Goal: Task Accomplishment & Management: Manage account settings

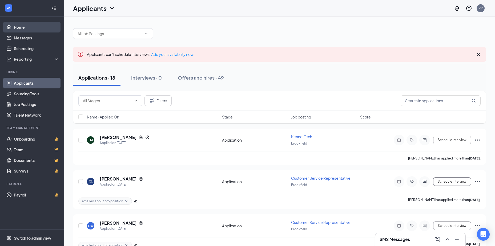
click at [25, 27] on link "Home" at bounding box center [37, 27] width 46 height 11
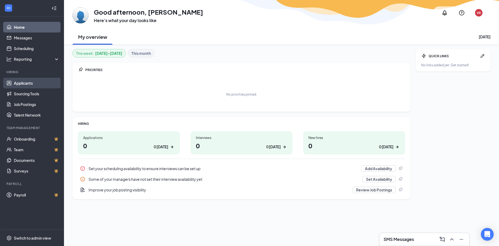
click at [21, 85] on link "Applicants" at bounding box center [37, 83] width 46 height 11
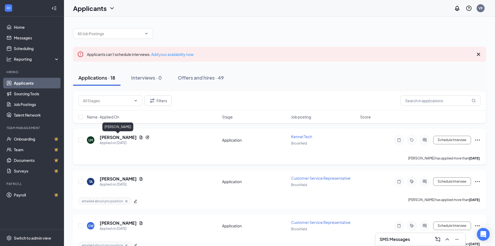
click at [122, 138] on h5 "[PERSON_NAME]" at bounding box center [118, 138] width 37 height 6
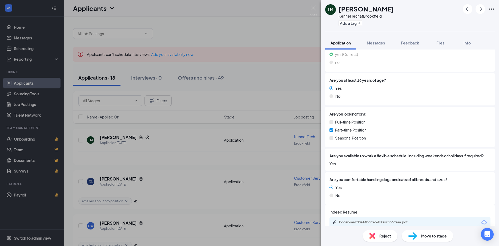
scroll to position [118, 0]
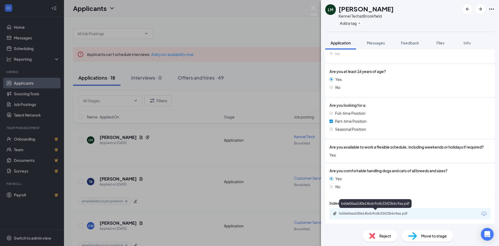
click at [384, 216] on div "bdde06aa2d0e14bdc9c6b33423b6c9aa.pdf" at bounding box center [376, 214] width 86 height 5
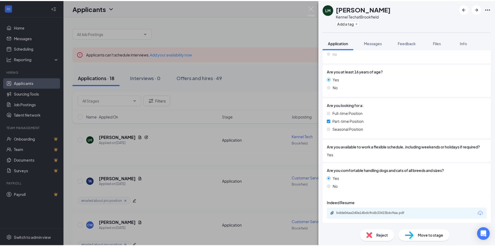
scroll to position [0, 0]
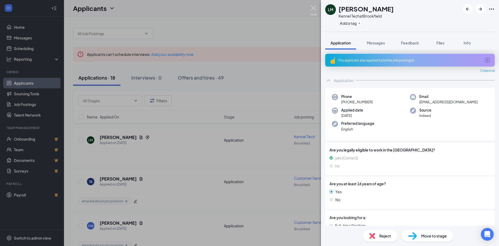
click at [313, 8] on img at bounding box center [313, 10] width 7 height 10
